Goal: Information Seeking & Learning: Learn about a topic

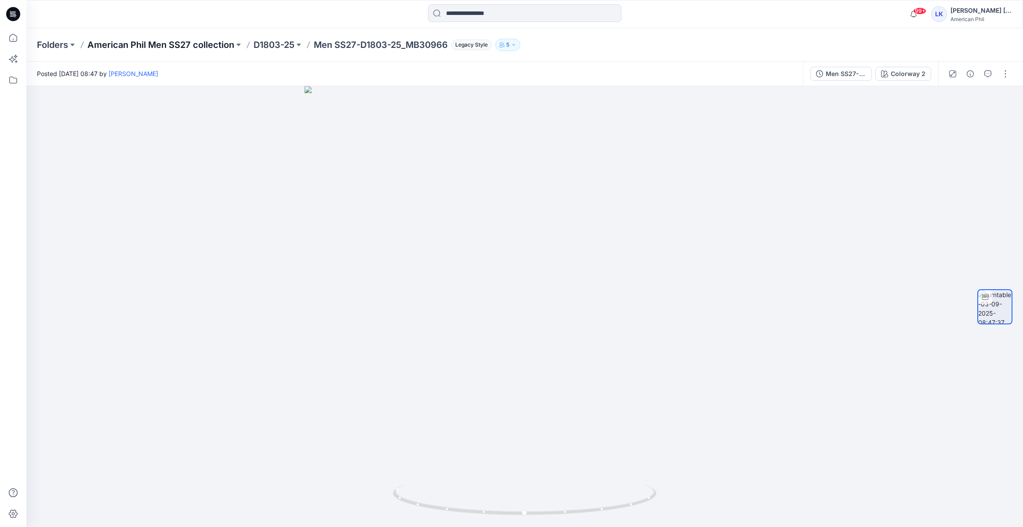
click at [208, 44] on p "American Phil Men SS27 collection" at bounding box center [160, 45] width 147 height 12
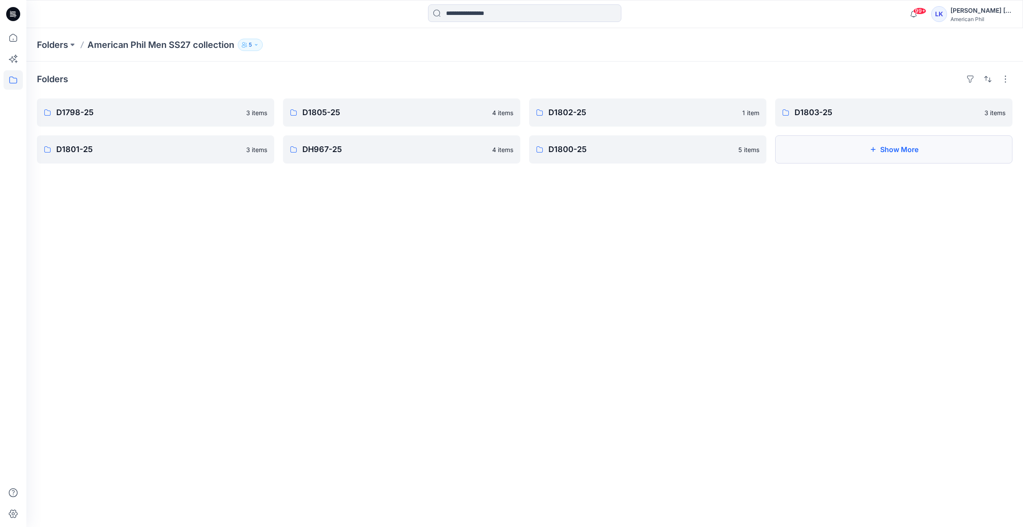
click at [907, 145] on button "Show More" at bounding box center [893, 149] width 237 height 28
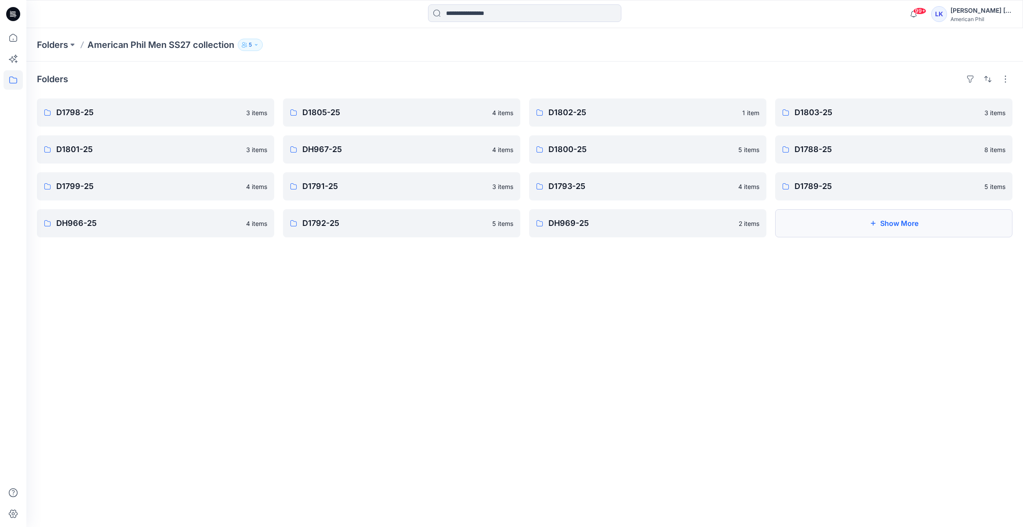
click at [945, 223] on button "Show More" at bounding box center [893, 223] width 237 height 28
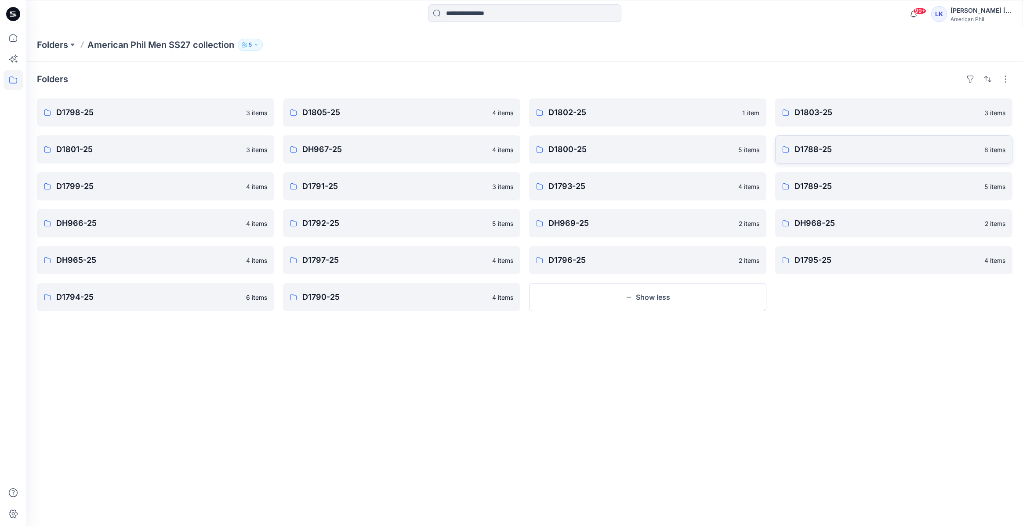
click at [902, 154] on p "D1788-25" at bounding box center [886, 149] width 185 height 12
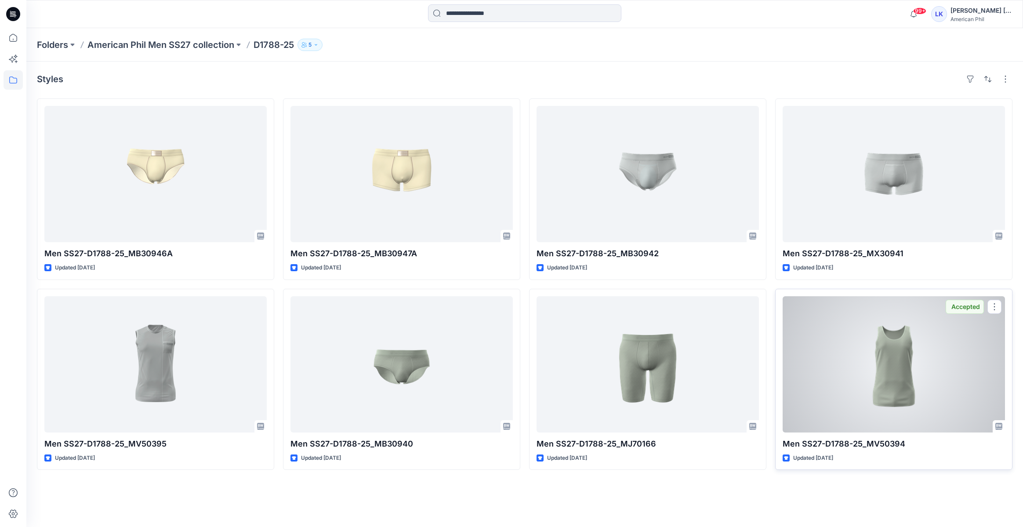
click at [819, 332] on div at bounding box center [893, 364] width 222 height 136
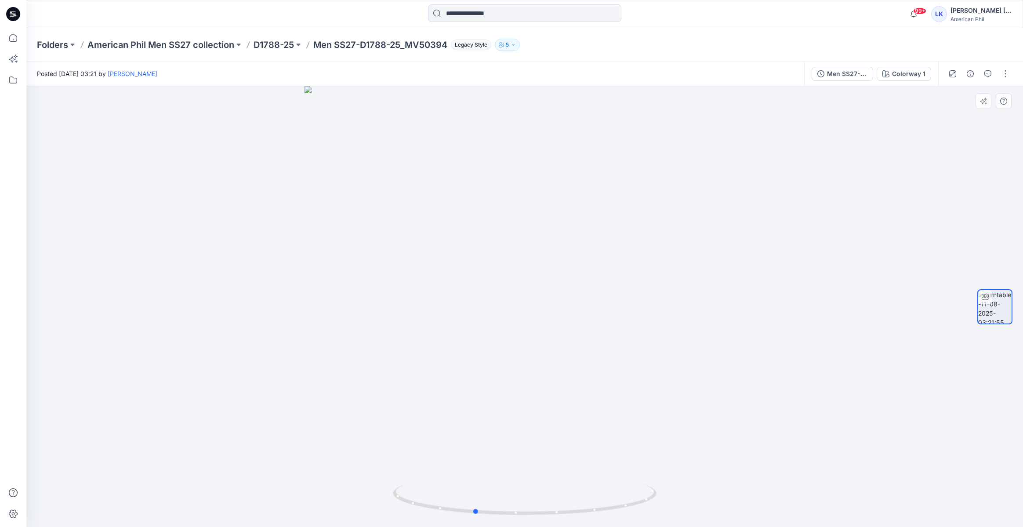
drag, startPoint x: 572, startPoint y: 352, endPoint x: 526, endPoint y: 372, distance: 50.4
click at [526, 372] on div at bounding box center [524, 306] width 996 height 441
drag, startPoint x: 635, startPoint y: 463, endPoint x: 567, endPoint y: 470, distance: 68.5
click at [567, 470] on div at bounding box center [524, 306] width 996 height 441
click at [288, 45] on p "D1788-25" at bounding box center [273, 45] width 40 height 12
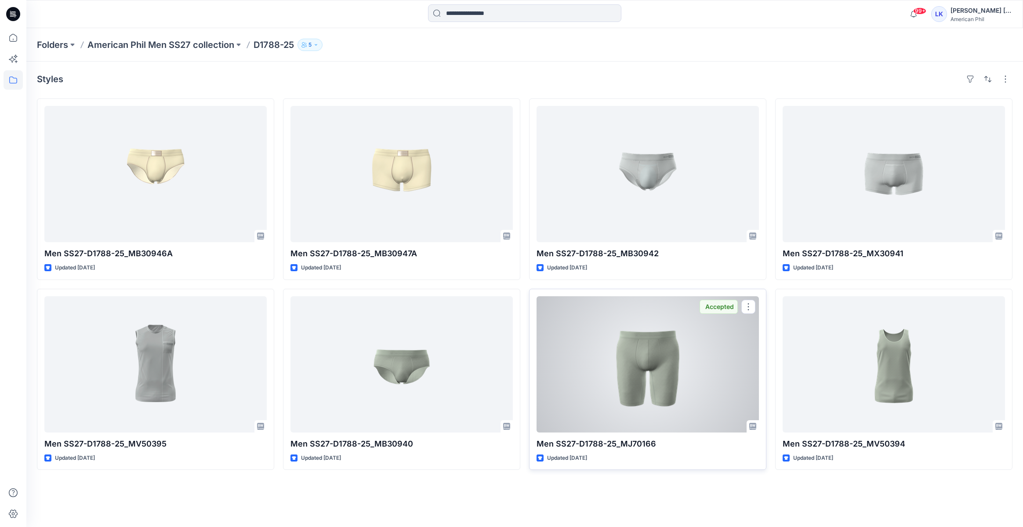
click at [674, 379] on div at bounding box center [647, 364] width 222 height 136
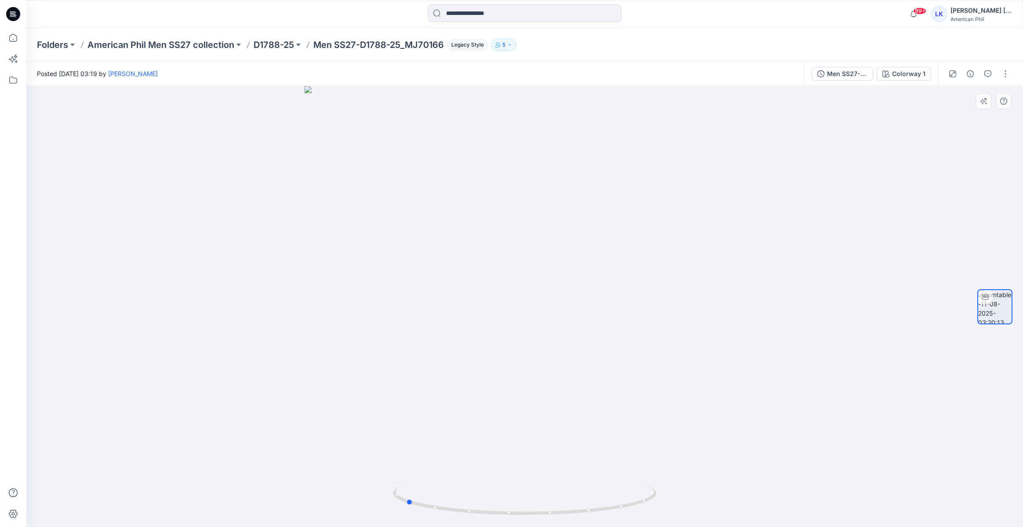
drag, startPoint x: 624, startPoint y: 369, endPoint x: 505, endPoint y: 384, distance: 119.9
click at [505, 384] on div at bounding box center [524, 306] width 996 height 441
click at [859, 330] on div at bounding box center [524, 306] width 996 height 441
drag, startPoint x: 602, startPoint y: 506, endPoint x: 599, endPoint y: 512, distance: 6.7
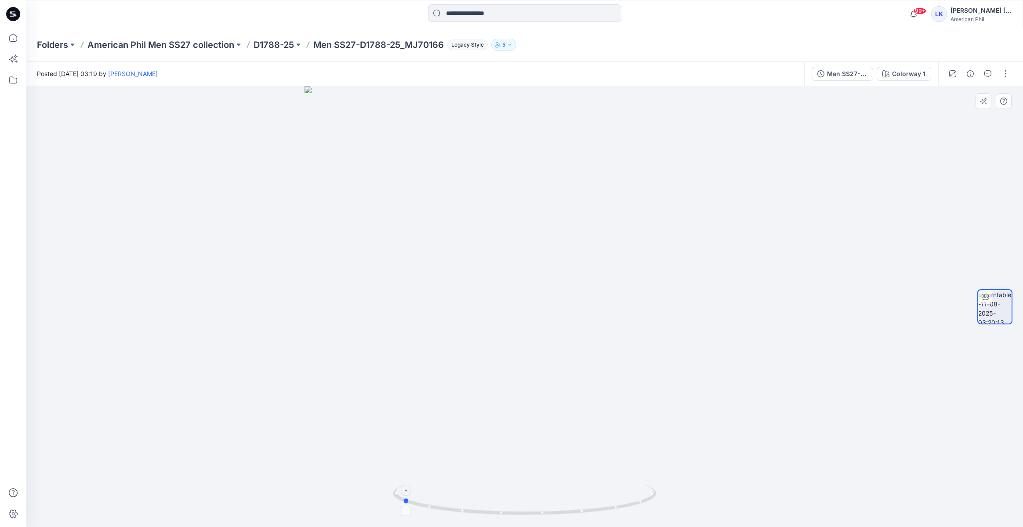
click at [599, 512] on icon at bounding box center [526, 500] width 266 height 33
drag, startPoint x: 613, startPoint y: 460, endPoint x: 500, endPoint y: 460, distance: 112.9
click at [500, 460] on div at bounding box center [524, 306] width 996 height 441
drag, startPoint x: 577, startPoint y: 459, endPoint x: 489, endPoint y: 463, distance: 88.4
click at [489, 463] on div at bounding box center [524, 306] width 996 height 441
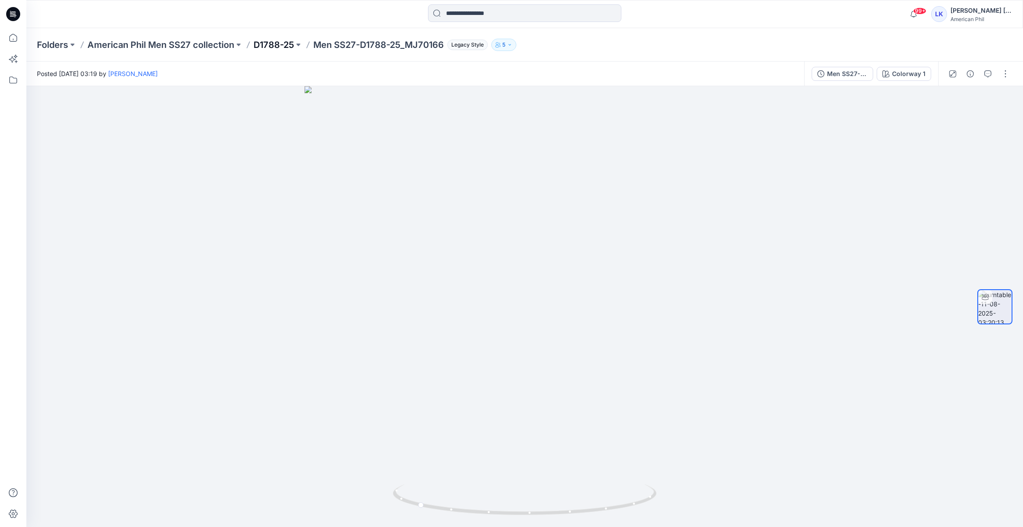
click at [274, 45] on p "D1788-25" at bounding box center [273, 45] width 40 height 12
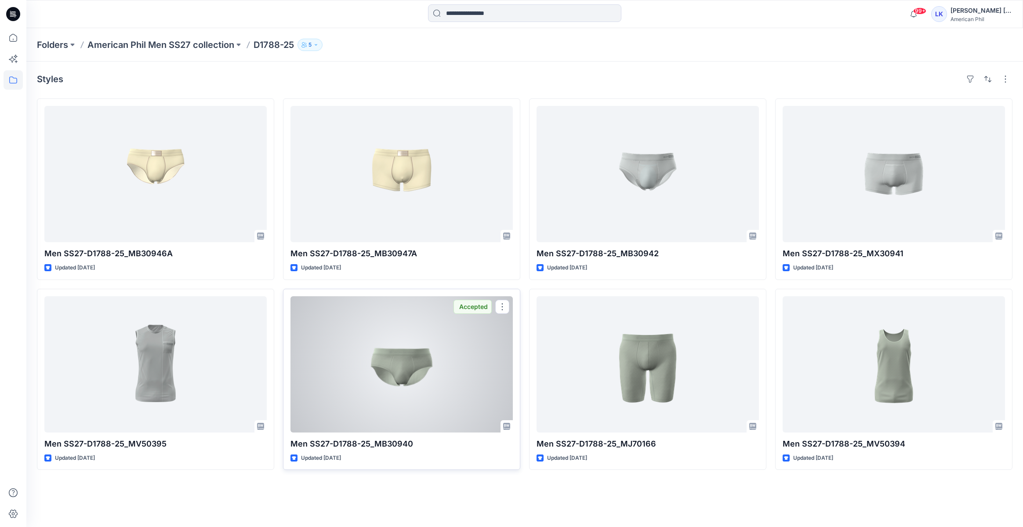
click at [469, 369] on div at bounding box center [401, 364] width 222 height 136
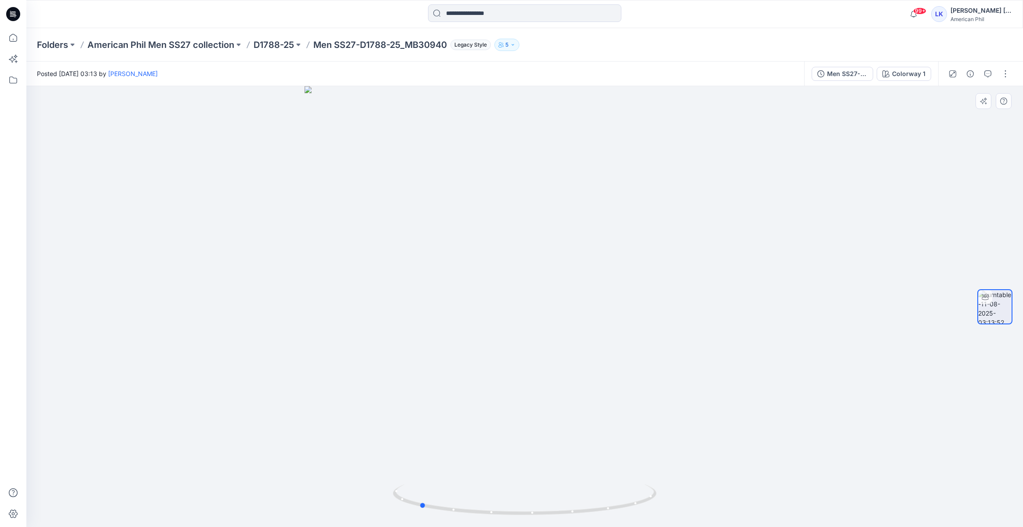
drag, startPoint x: 632, startPoint y: 285, endPoint x: 527, endPoint y: 304, distance: 107.0
click at [527, 304] on div at bounding box center [524, 306] width 996 height 441
